Goal: Entertainment & Leisure: Consume media (video, audio)

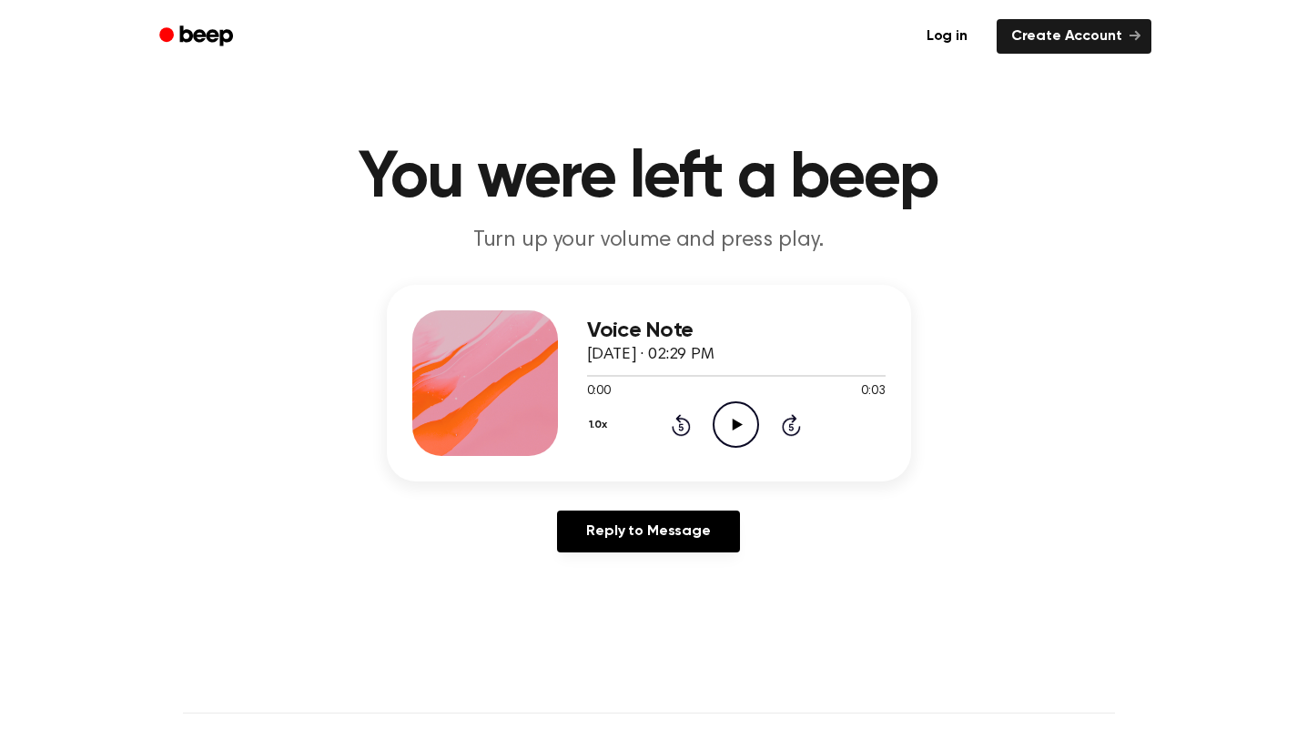
click at [735, 406] on icon "Play Audio" at bounding box center [736, 424] width 46 height 46
click at [749, 424] on icon "Play Audio" at bounding box center [736, 424] width 46 height 46
click at [735, 431] on icon "Play Audio" at bounding box center [736, 424] width 46 height 46
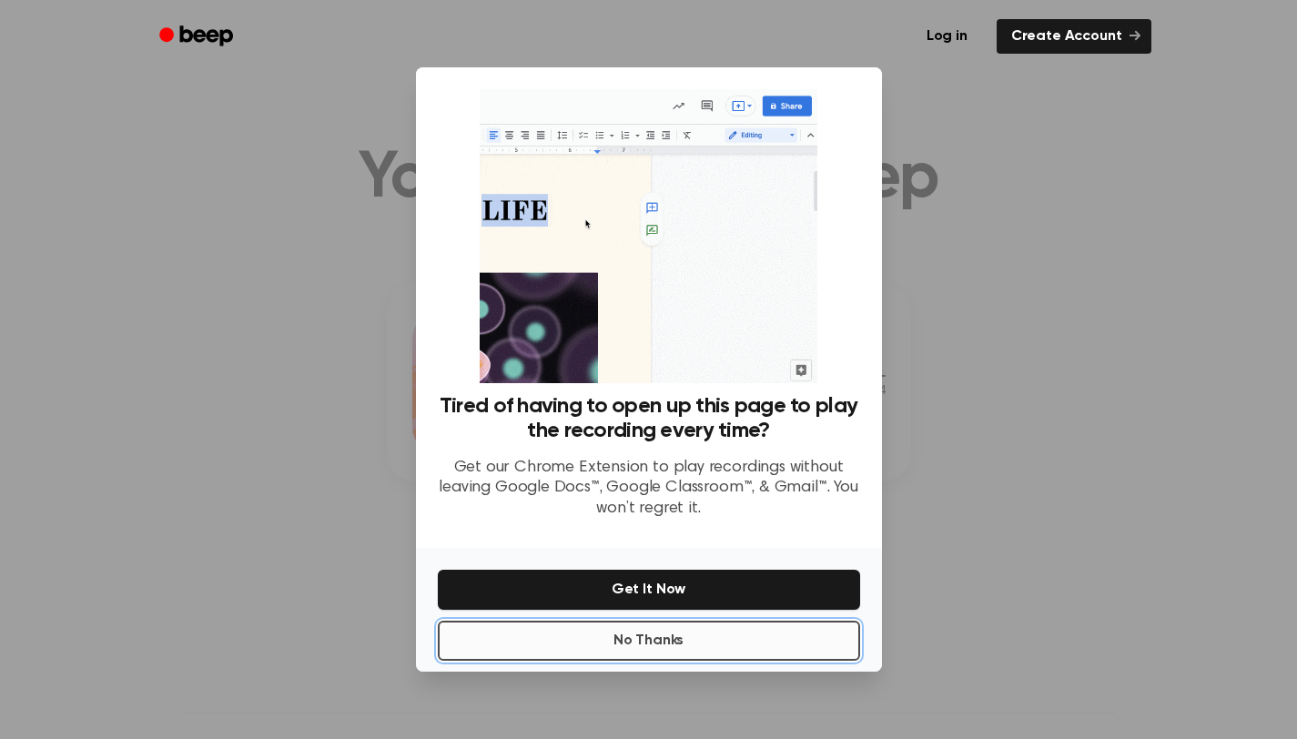
click at [644, 658] on button "No Thanks" at bounding box center [649, 641] width 422 height 40
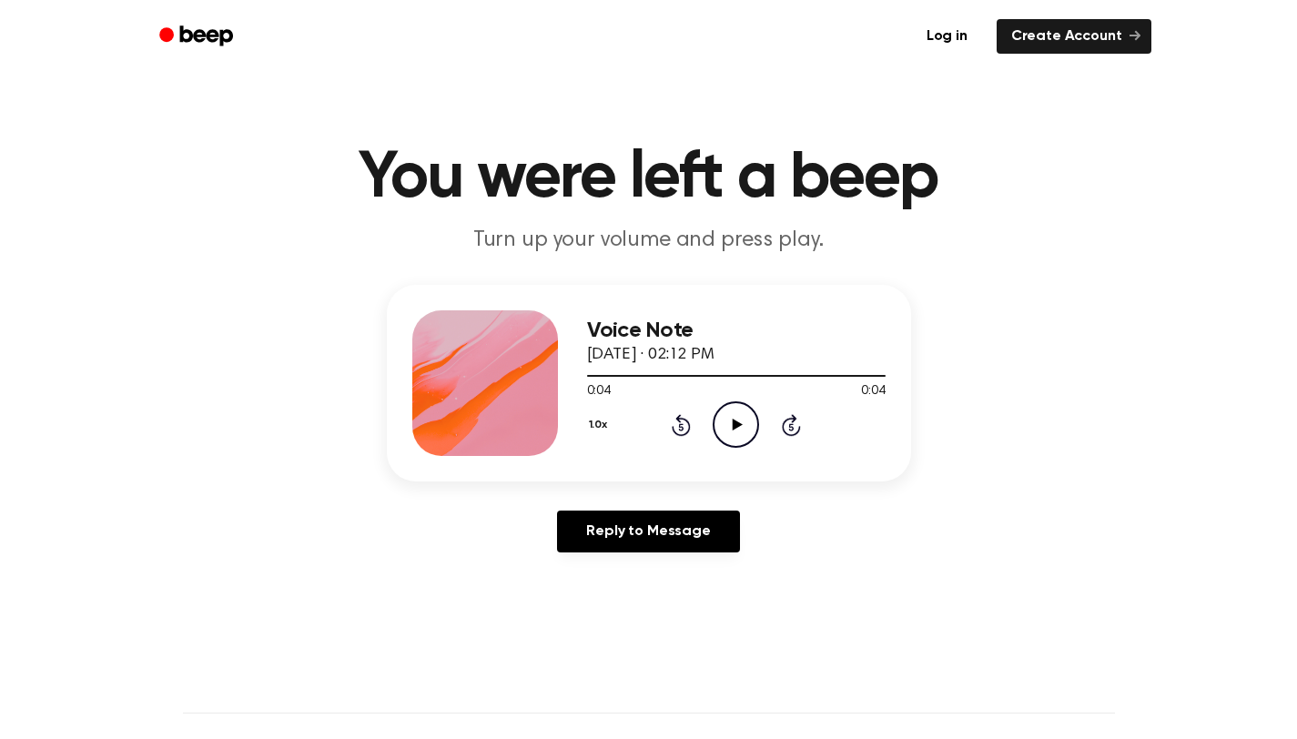
click at [735, 425] on icon at bounding box center [738, 425] width 10 height 12
click at [735, 418] on icon "Play Audio" at bounding box center [736, 424] width 46 height 46
click at [747, 416] on icon "Play Audio" at bounding box center [736, 424] width 46 height 46
click at [738, 417] on icon "Play Audio" at bounding box center [736, 424] width 46 height 46
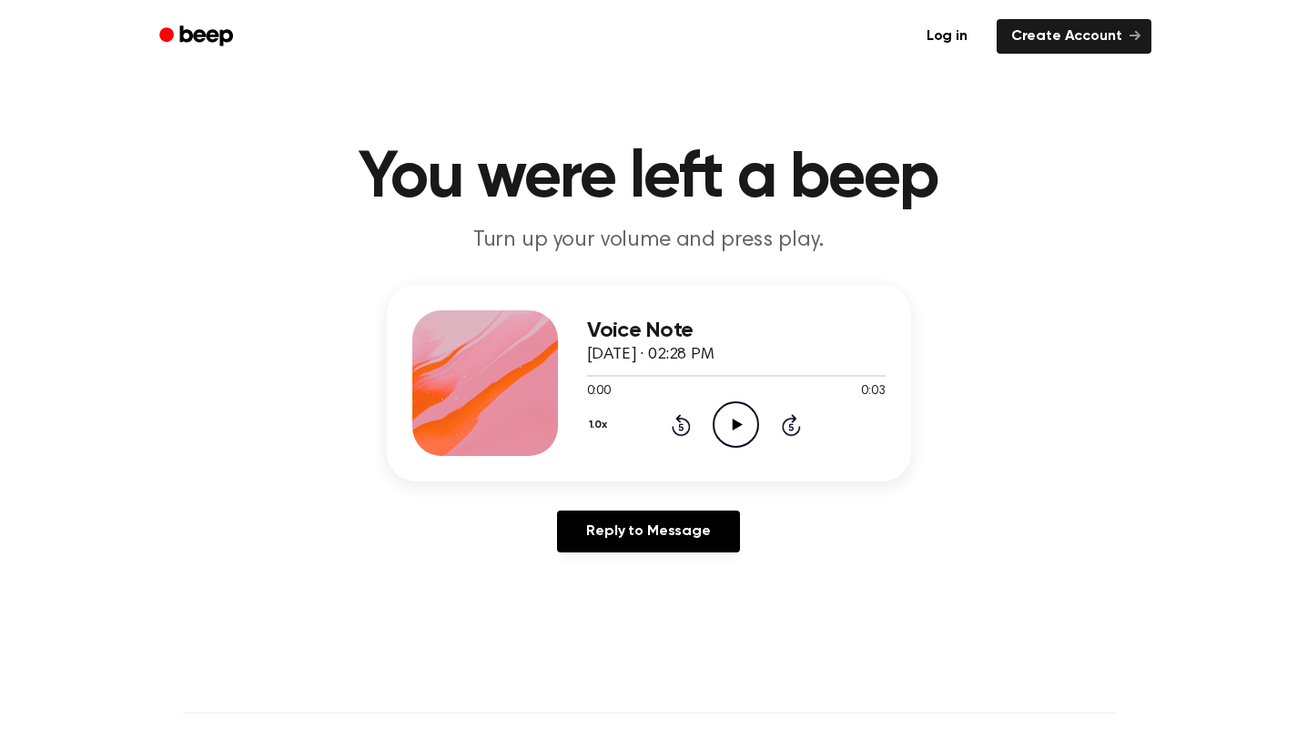
click at [732, 427] on icon "Play Audio" at bounding box center [736, 424] width 46 height 46
click at [733, 420] on icon at bounding box center [738, 425] width 10 height 12
click at [723, 419] on icon "Play Audio" at bounding box center [736, 424] width 46 height 46
click at [731, 419] on icon "Play Audio" at bounding box center [736, 424] width 46 height 46
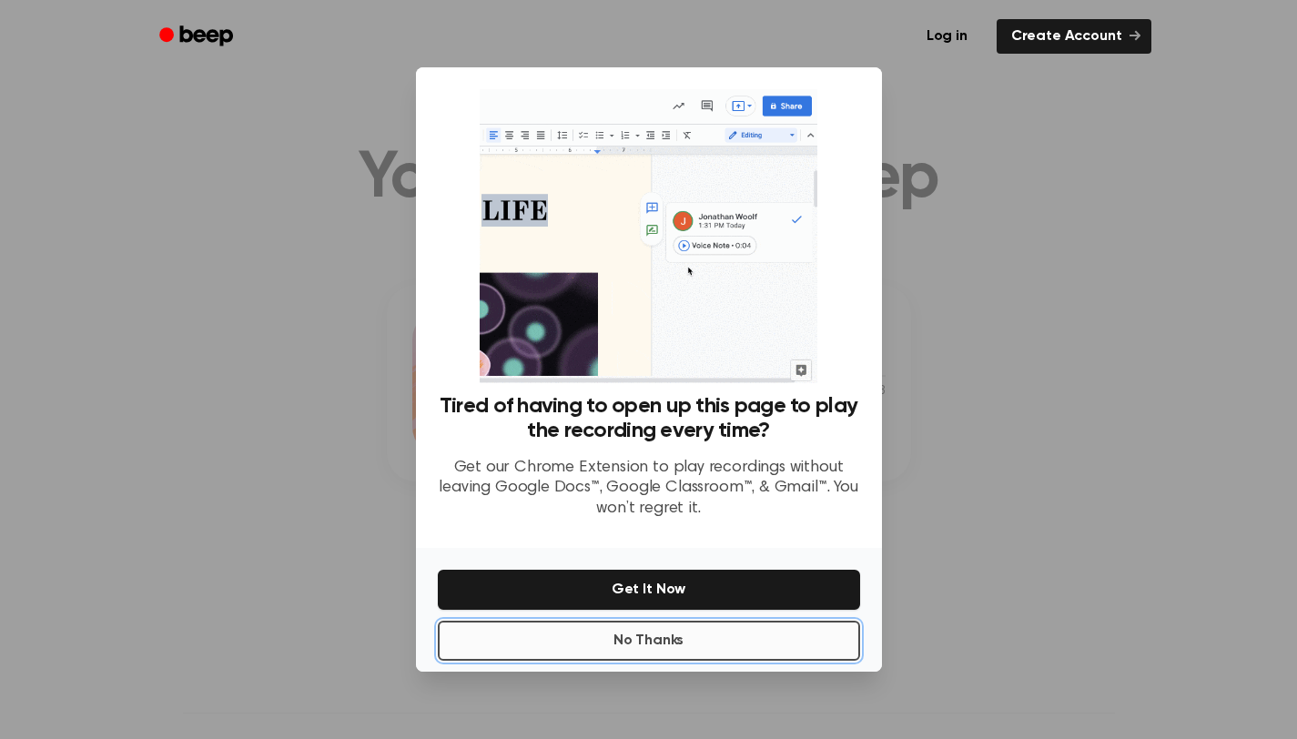
click at [652, 636] on button "No Thanks" at bounding box center [649, 641] width 422 height 40
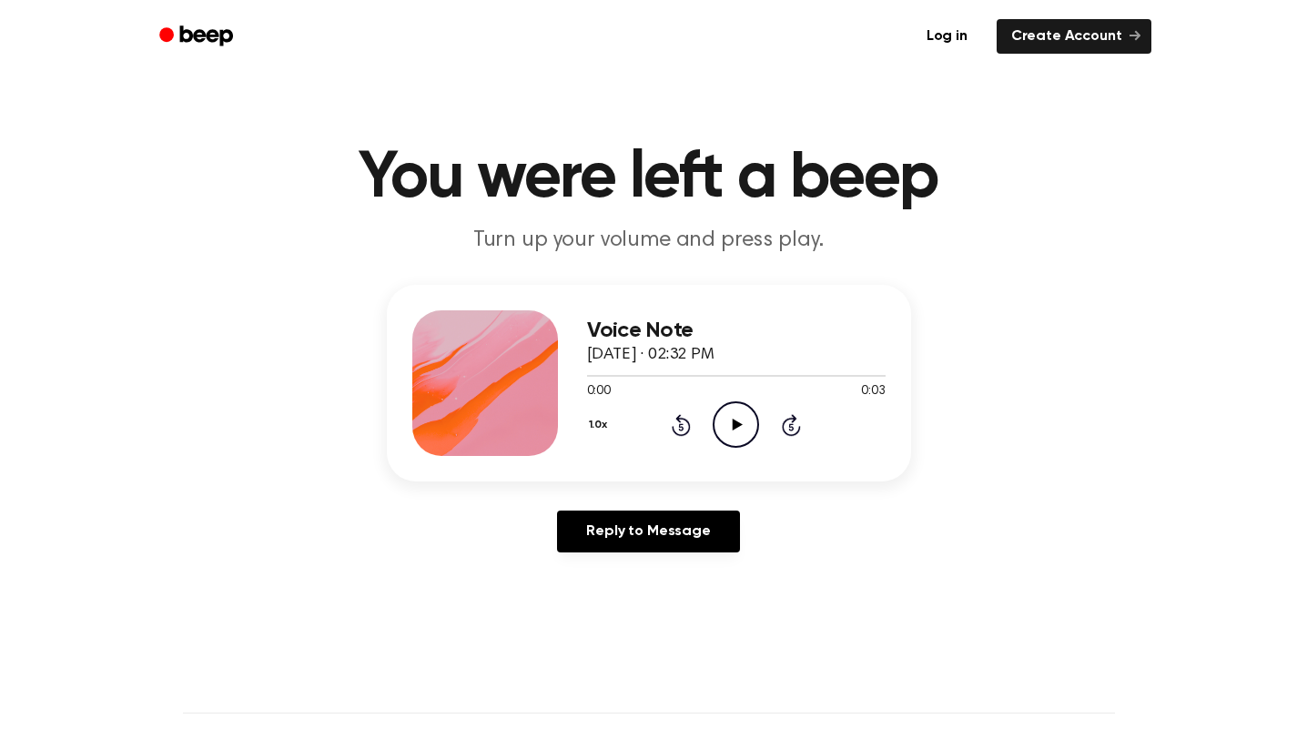
click at [734, 419] on icon "Play Audio" at bounding box center [736, 424] width 46 height 46
click at [741, 423] on icon at bounding box center [738, 425] width 10 height 12
click at [734, 420] on icon "Play Audio" at bounding box center [736, 424] width 46 height 46
click at [746, 420] on icon "Play Audio" at bounding box center [736, 424] width 46 height 46
click at [743, 420] on icon "Play Audio" at bounding box center [736, 424] width 46 height 46
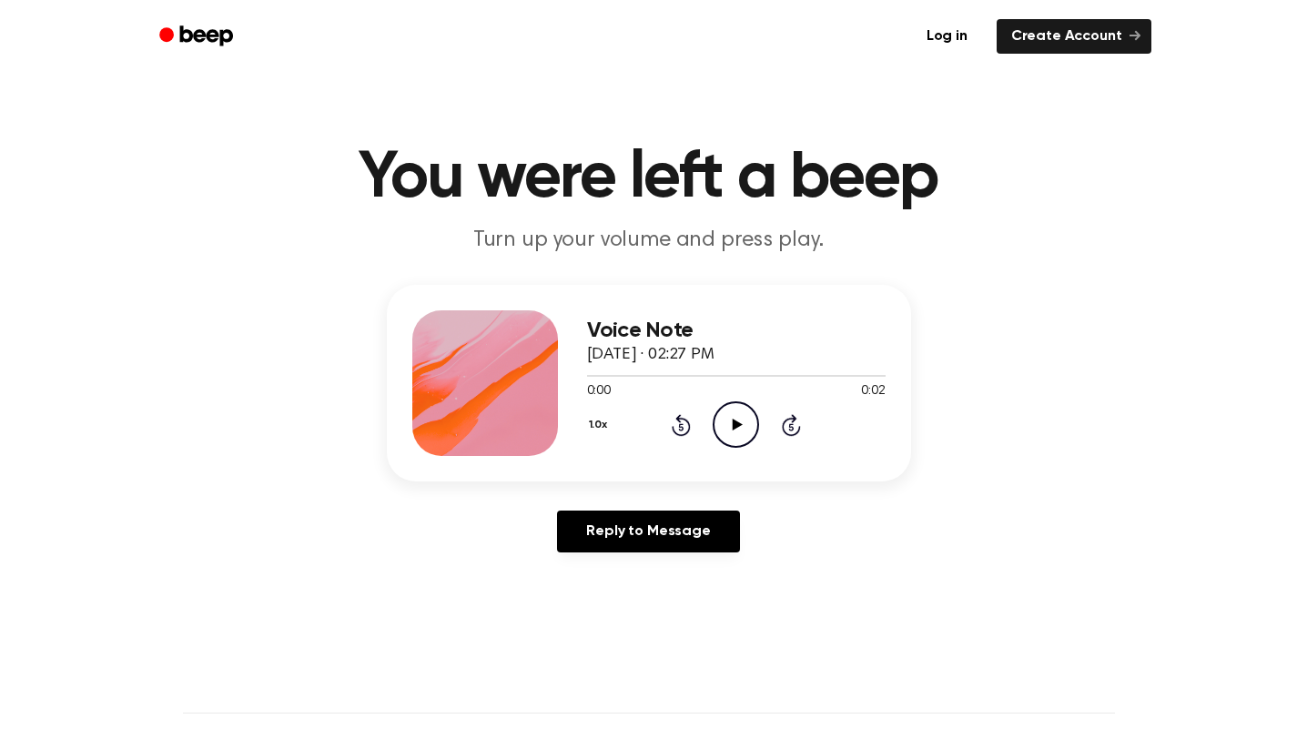
click at [751, 426] on icon "Play Audio" at bounding box center [736, 424] width 46 height 46
click at [734, 414] on icon "Play Audio" at bounding box center [736, 424] width 46 height 46
click at [729, 415] on icon "Play Audio" at bounding box center [736, 424] width 46 height 46
click at [736, 416] on icon "Play Audio" at bounding box center [736, 424] width 46 height 46
click at [746, 434] on icon "Play Audio" at bounding box center [736, 424] width 46 height 46
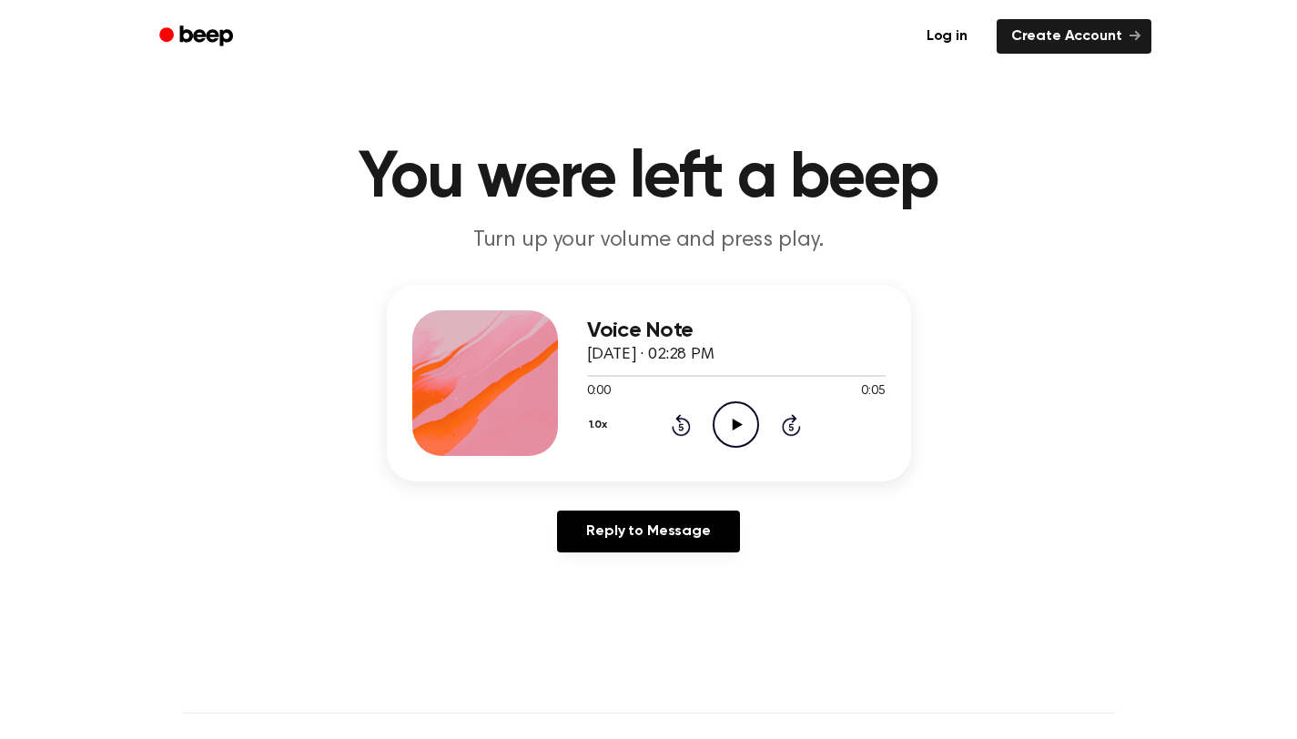
click at [736, 419] on icon "Play Audio" at bounding box center [736, 424] width 46 height 46
click at [734, 426] on icon at bounding box center [738, 425] width 10 height 12
click at [735, 421] on icon at bounding box center [738, 425] width 10 height 12
click at [735, 415] on icon "Play Audio" at bounding box center [736, 424] width 46 height 46
click at [745, 421] on icon "Play Audio" at bounding box center [736, 424] width 46 height 46
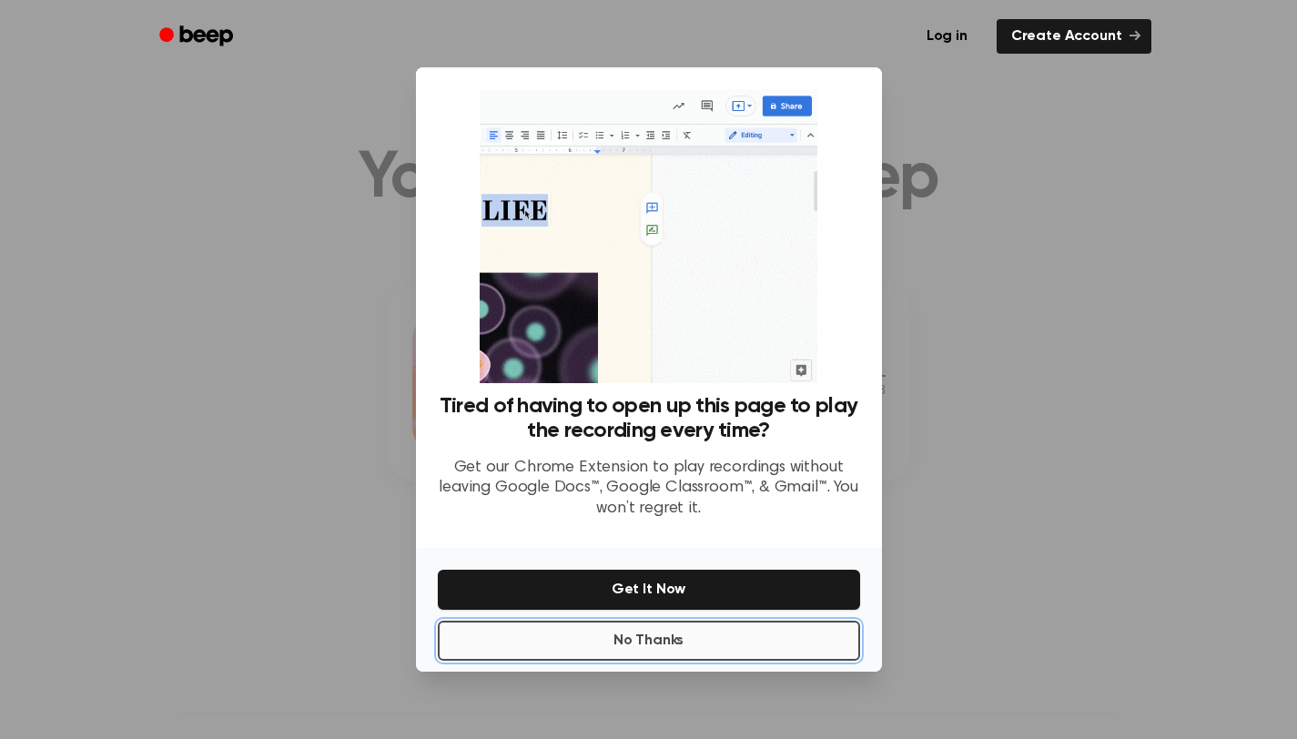
click at [676, 644] on button "No Thanks" at bounding box center [649, 641] width 422 height 40
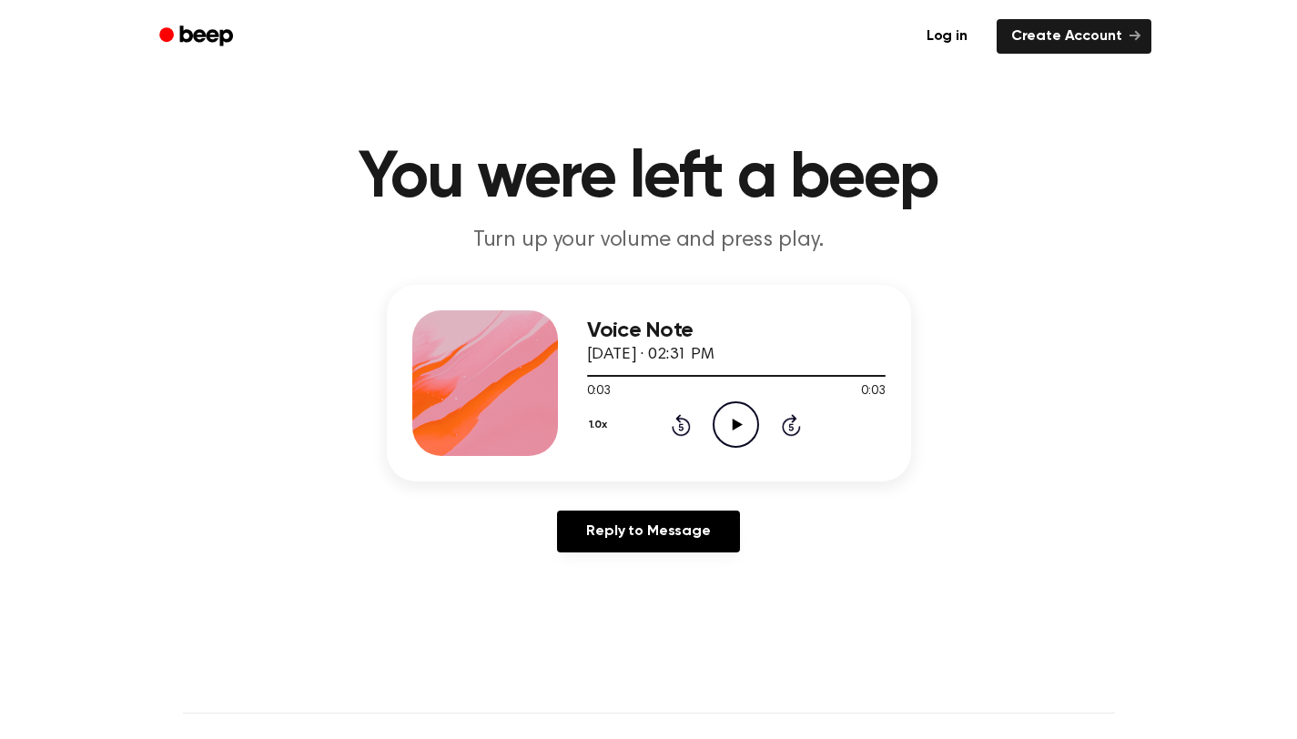
click at [734, 424] on icon at bounding box center [738, 425] width 10 height 12
click at [736, 421] on icon "Play Audio" at bounding box center [736, 424] width 46 height 46
click at [729, 417] on icon "Play Audio" at bounding box center [736, 424] width 46 height 46
click at [737, 421] on icon "Play Audio" at bounding box center [736, 424] width 46 height 46
click at [740, 419] on icon "Play Audio" at bounding box center [736, 424] width 46 height 46
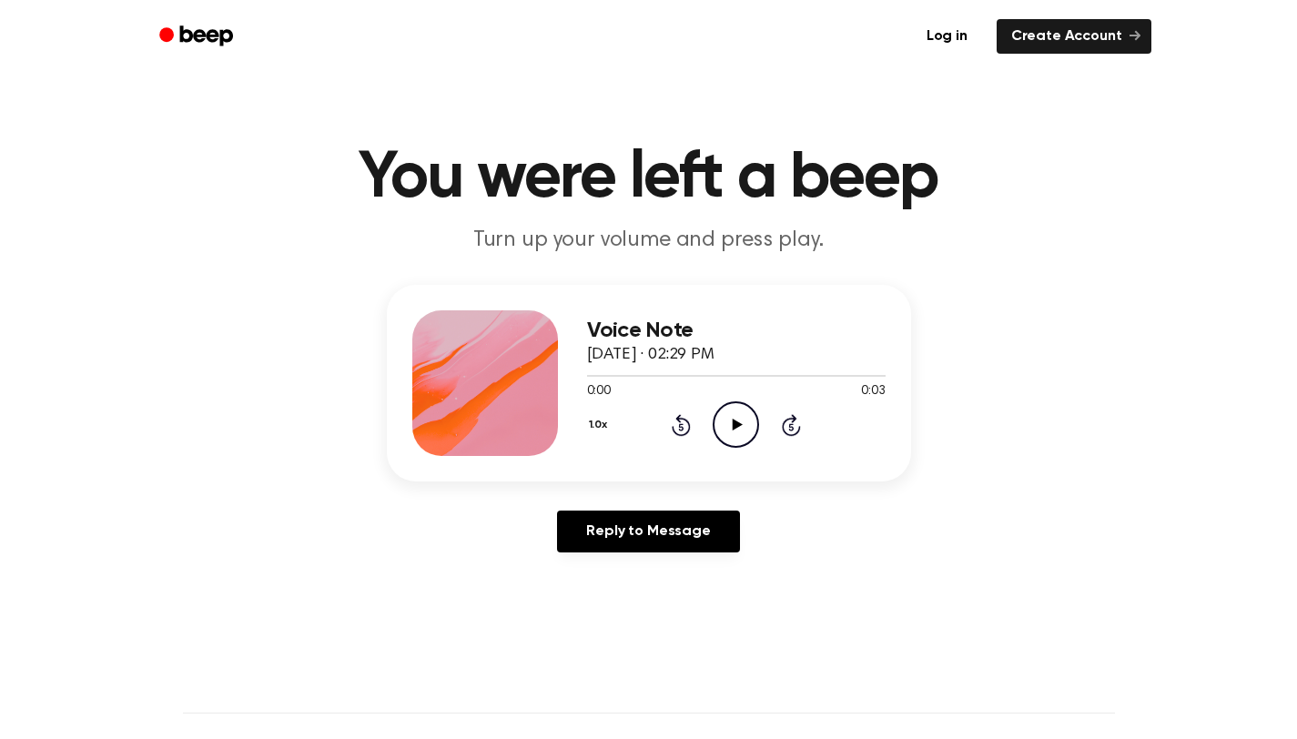
click at [732, 427] on icon "Play Audio" at bounding box center [736, 424] width 46 height 46
click at [729, 429] on icon "Play Audio" at bounding box center [736, 424] width 46 height 46
click at [728, 427] on icon "Play Audio" at bounding box center [736, 424] width 46 height 46
